Goal: Use online tool/utility: Utilize a website feature to perform a specific function

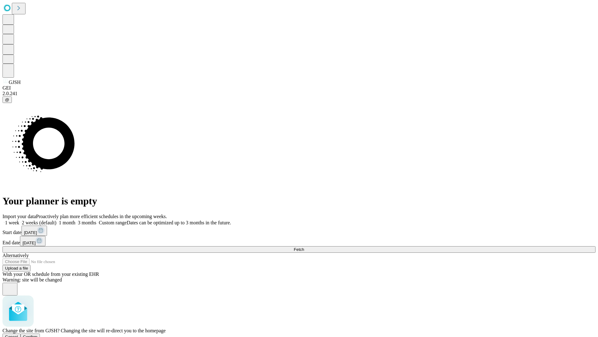
click at [38, 334] on span "Confirm" at bounding box center [30, 336] width 15 height 5
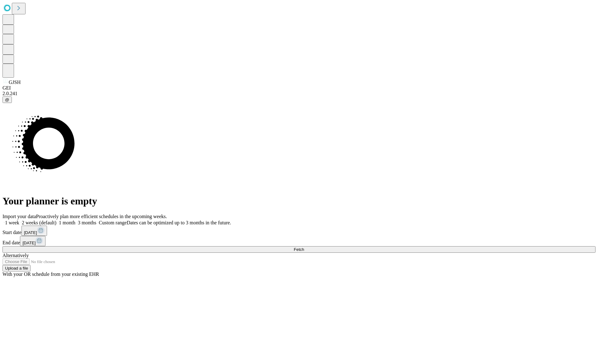
click at [19, 220] on label "1 week" at bounding box center [10, 222] width 17 height 5
click at [304, 247] on span "Fetch" at bounding box center [299, 249] width 10 height 5
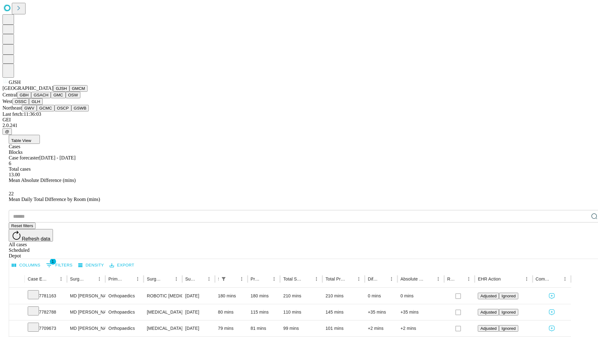
click at [70, 92] on button "GMCM" at bounding box center [79, 88] width 18 height 7
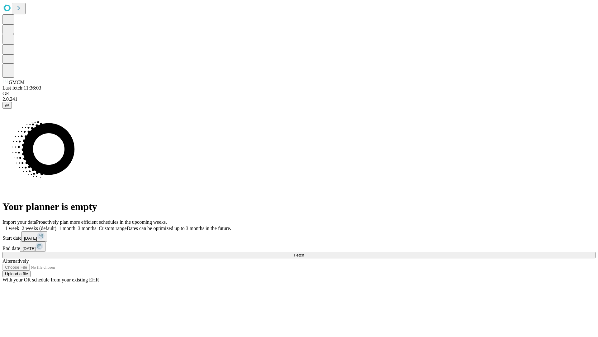
click at [19, 225] on label "1 week" at bounding box center [10, 227] width 17 height 5
click at [304, 252] on span "Fetch" at bounding box center [299, 254] width 10 height 5
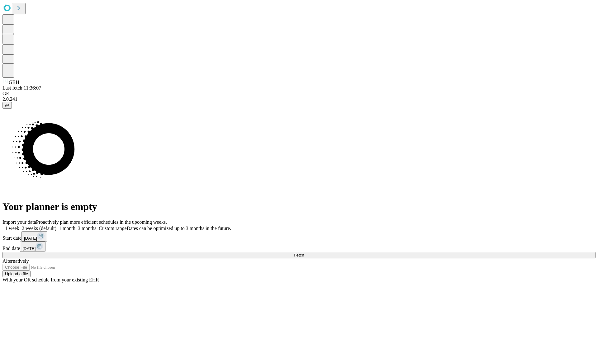
click at [304, 252] on span "Fetch" at bounding box center [299, 254] width 10 height 5
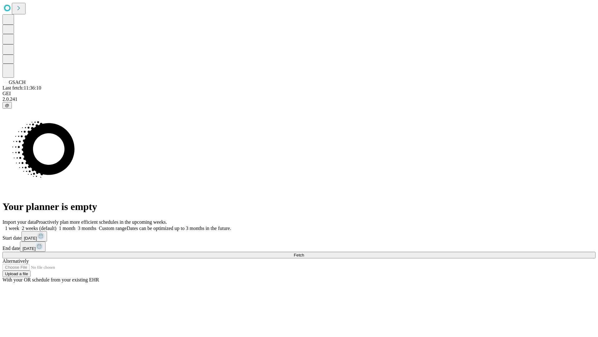
click at [19, 225] on label "1 week" at bounding box center [10, 227] width 17 height 5
click at [304, 252] on span "Fetch" at bounding box center [299, 254] width 10 height 5
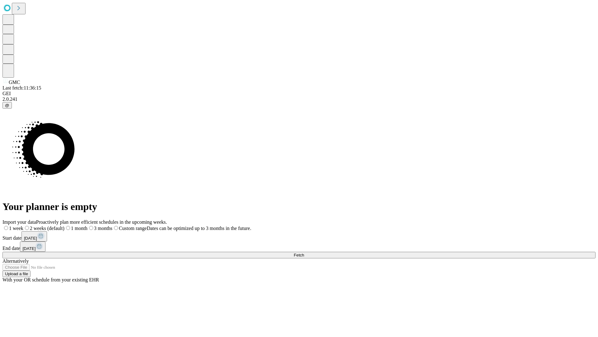
click at [23, 225] on label "1 week" at bounding box center [12, 227] width 21 height 5
click at [304, 252] on span "Fetch" at bounding box center [299, 254] width 10 height 5
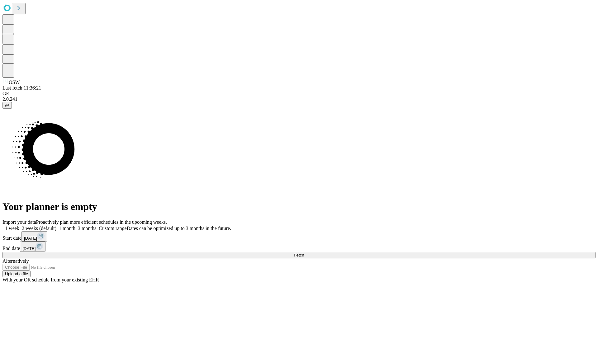
click at [304, 252] on span "Fetch" at bounding box center [299, 254] width 10 height 5
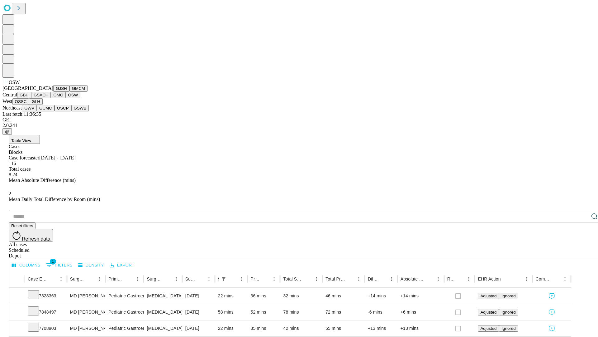
click at [29, 105] on button "OSSC" at bounding box center [20, 101] width 17 height 7
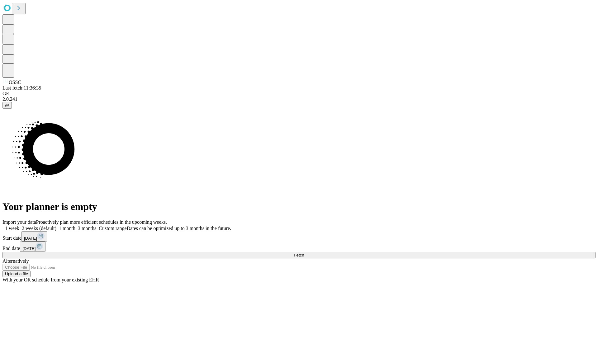
click at [19, 225] on label "1 week" at bounding box center [10, 227] width 17 height 5
click at [304, 252] on span "Fetch" at bounding box center [299, 254] width 10 height 5
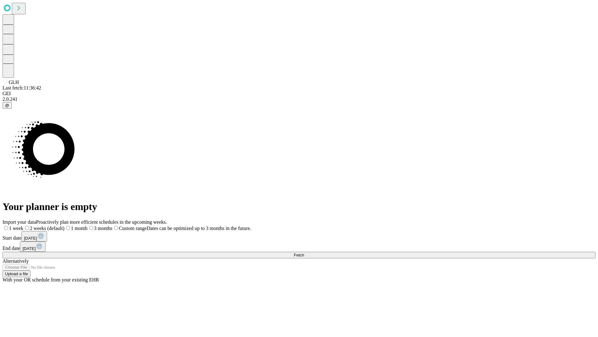
click at [23, 225] on label "1 week" at bounding box center [12, 227] width 21 height 5
click at [304, 252] on span "Fetch" at bounding box center [299, 254] width 10 height 5
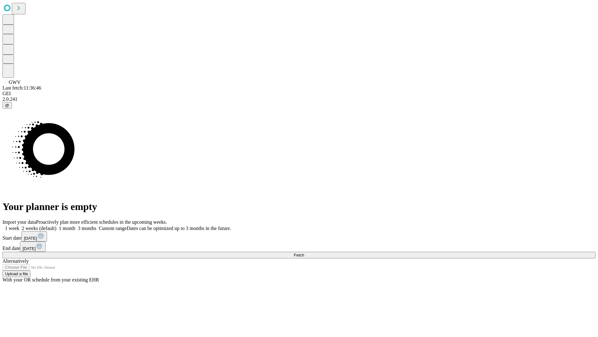
click at [19, 225] on label "1 week" at bounding box center [10, 227] width 17 height 5
click at [304, 252] on span "Fetch" at bounding box center [299, 254] width 10 height 5
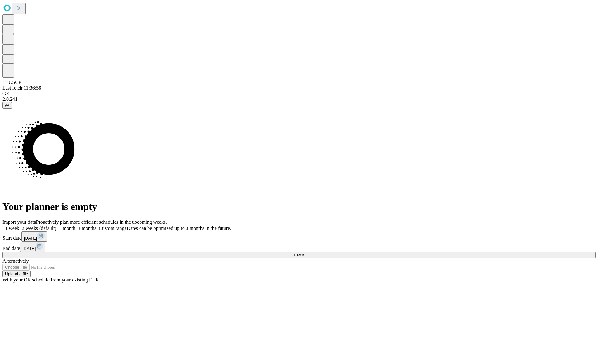
click at [19, 225] on label "1 week" at bounding box center [10, 227] width 17 height 5
click at [304, 252] on span "Fetch" at bounding box center [299, 254] width 10 height 5
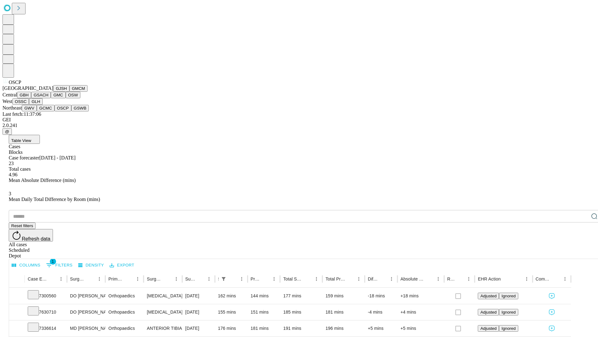
click at [71, 111] on button "GSWB" at bounding box center [80, 108] width 18 height 7
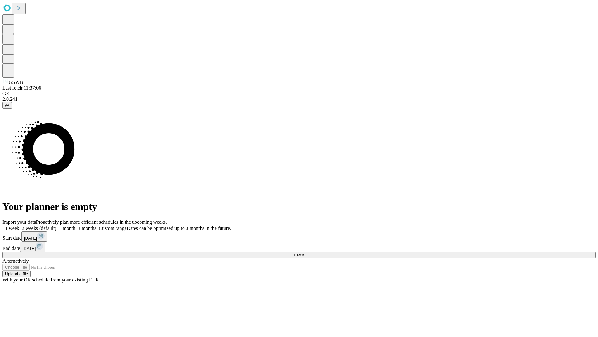
click at [19, 225] on label "1 week" at bounding box center [10, 227] width 17 height 5
click at [304, 252] on span "Fetch" at bounding box center [299, 254] width 10 height 5
